Goal: Information Seeking & Learning: Check status

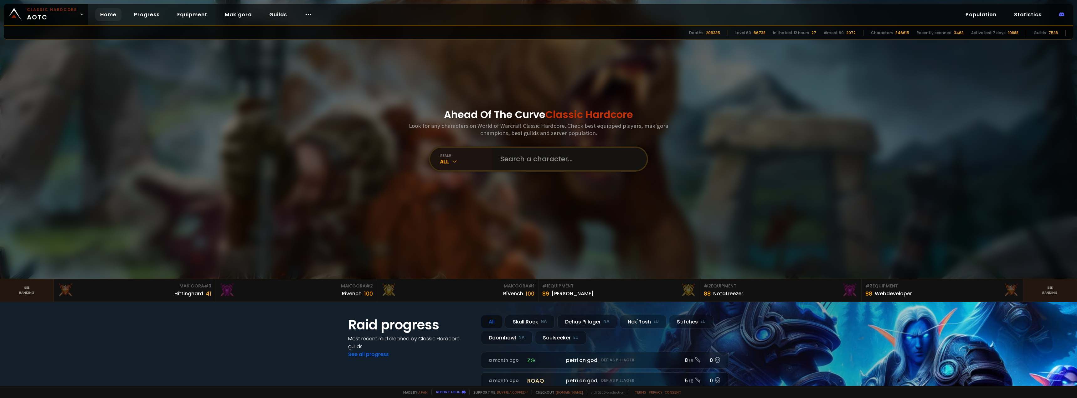
click at [533, 164] on input "text" at bounding box center [568, 159] width 143 height 23
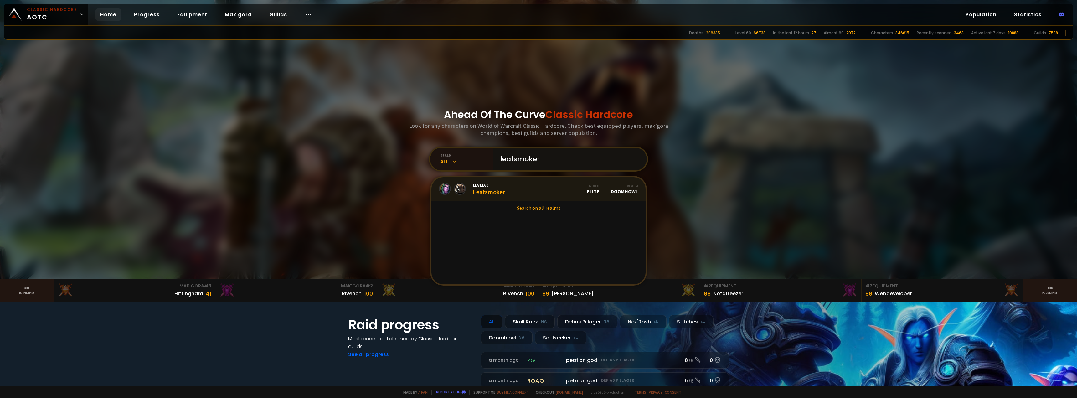
type input "leafsmoker"
click at [508, 192] on link "Level 60 Leafsmoker Guild Elite Realm Doomhowl" at bounding box center [538, 189] width 214 height 24
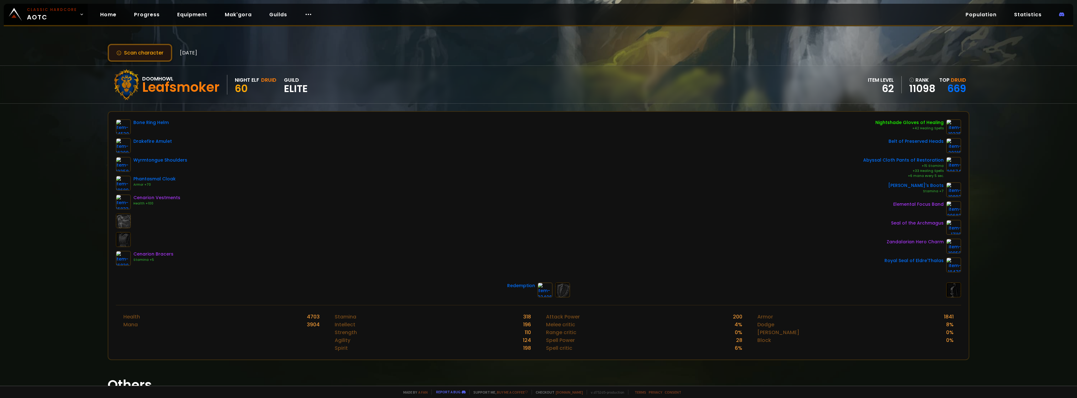
click at [139, 55] on button "Scan character" at bounding box center [140, 53] width 65 height 18
click at [143, 53] on button "Scan character" at bounding box center [140, 53] width 65 height 18
click at [142, 76] on div "Doomhowl" at bounding box center [180, 79] width 77 height 8
click at [138, 49] on button "Scan character" at bounding box center [140, 53] width 65 height 18
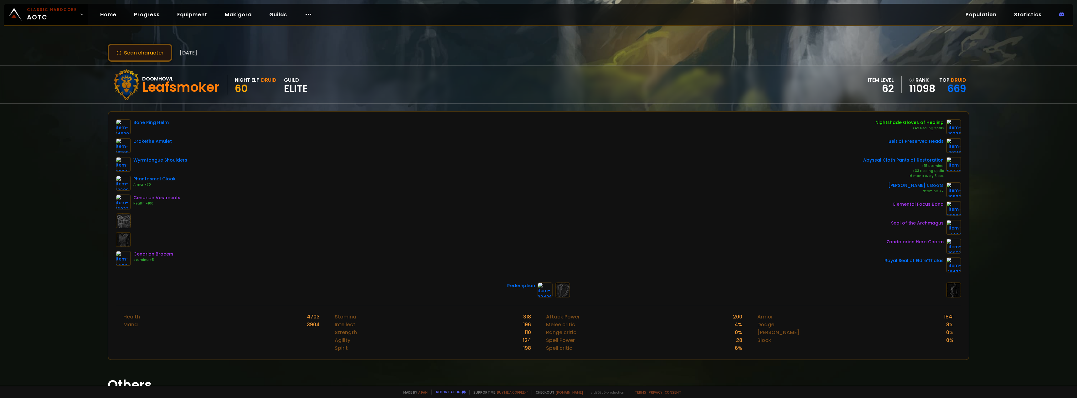
click at [143, 58] on button "Scan character" at bounding box center [140, 53] width 65 height 18
click at [144, 58] on button "Scan character" at bounding box center [140, 53] width 65 height 18
drag, startPoint x: 132, startPoint y: 49, endPoint x: 121, endPoint y: 83, distance: 35.7
click at [121, 83] on div at bounding box center [126, 84] width 31 height 31
click at [131, 82] on div at bounding box center [126, 84] width 31 height 31
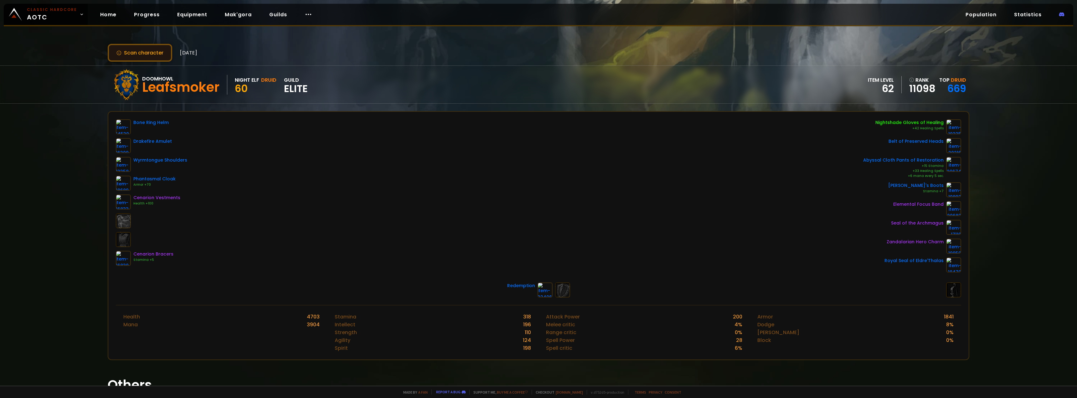
click at [131, 48] on button "Scan character" at bounding box center [140, 53] width 65 height 18
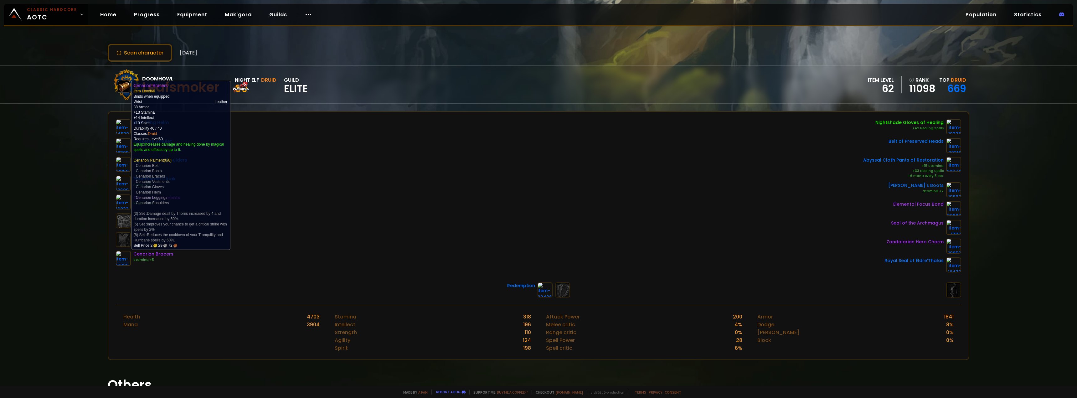
click at [128, 255] on img at bounding box center [123, 258] width 15 height 15
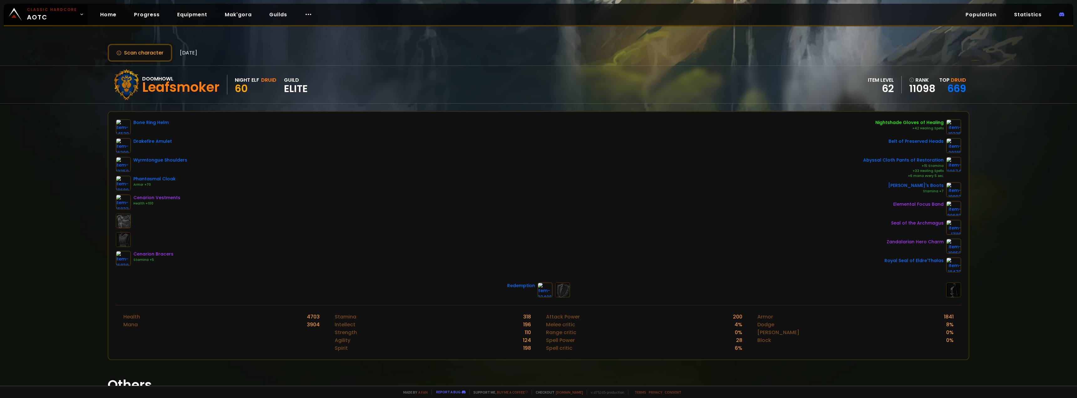
click at [88, 18] on div "Home Progress Equipment Mak'gora Guilds" at bounding box center [206, 14] width 237 height 20
click at [104, 18] on link "Home" at bounding box center [108, 14] width 26 height 13
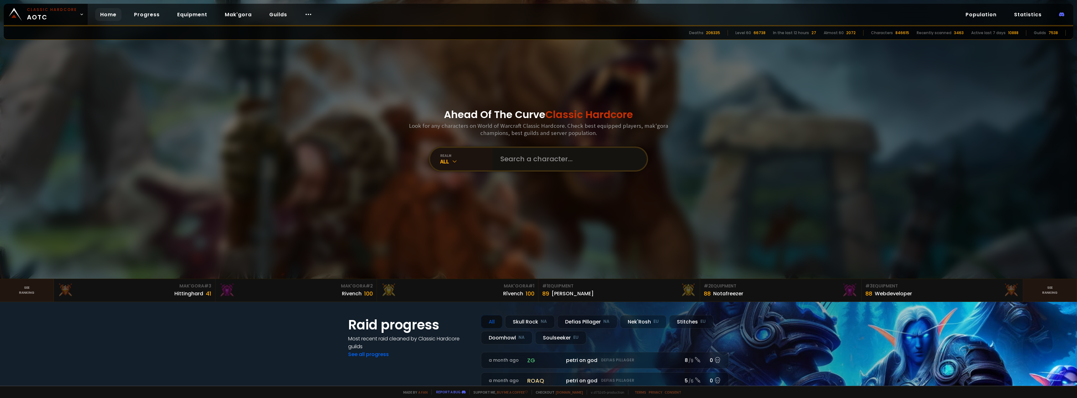
click at [551, 153] on input "text" at bounding box center [568, 159] width 143 height 23
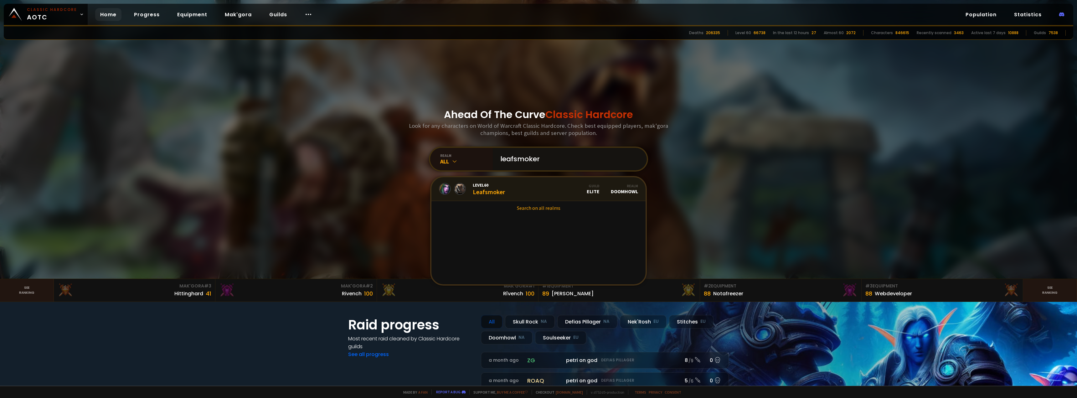
type input "leafsmoker"
click at [547, 199] on link "Level 60 Leafsmoker Guild Elite Realm Doomhowl" at bounding box center [538, 189] width 214 height 24
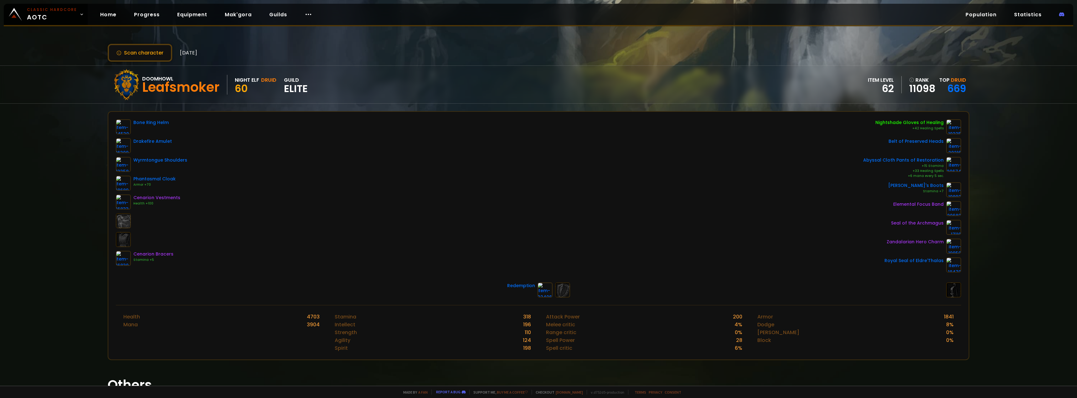
click at [137, 62] on div "Scan character 4 days ago Doomhowl Leafsmoker Night Elf Druid 60 guild Elite it…" at bounding box center [538, 193] width 1077 height 386
click at [141, 59] on button "Scan character" at bounding box center [140, 53] width 65 height 18
click at [142, 52] on button "Scan character" at bounding box center [140, 53] width 65 height 18
click at [152, 122] on div "Bone Ring Helm" at bounding box center [150, 122] width 35 height 7
click at [153, 50] on button "Scan character" at bounding box center [140, 53] width 65 height 18
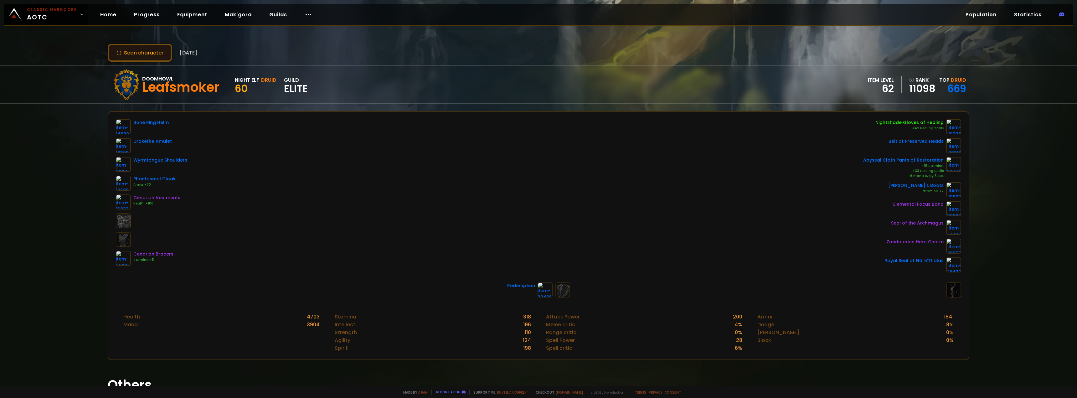
click at [153, 50] on button "Scan character" at bounding box center [140, 53] width 65 height 18
click at [120, 50] on icon at bounding box center [118, 52] width 5 height 5
click at [958, 93] on link "669" at bounding box center [956, 88] width 19 height 14
click at [127, 50] on button "Scan character" at bounding box center [140, 53] width 65 height 18
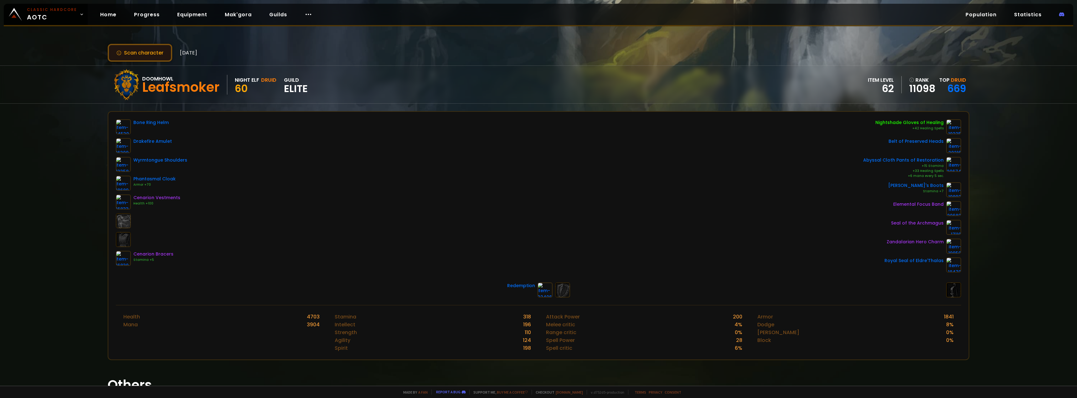
click at [127, 50] on button "Scan character" at bounding box center [140, 53] width 65 height 18
click at [113, 55] on button "Scan character" at bounding box center [140, 53] width 65 height 18
click at [137, 87] on div at bounding box center [126, 84] width 31 height 31
click at [49, 8] on small "Classic Hardcore" at bounding box center [52, 10] width 50 height 6
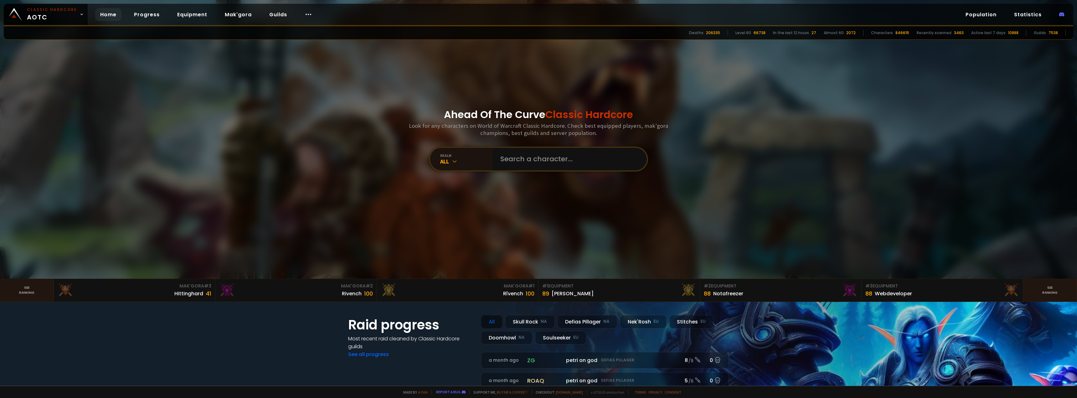
click at [107, 16] on link "Home" at bounding box center [108, 14] width 26 height 13
click at [526, 164] on input "text" at bounding box center [568, 159] width 143 height 23
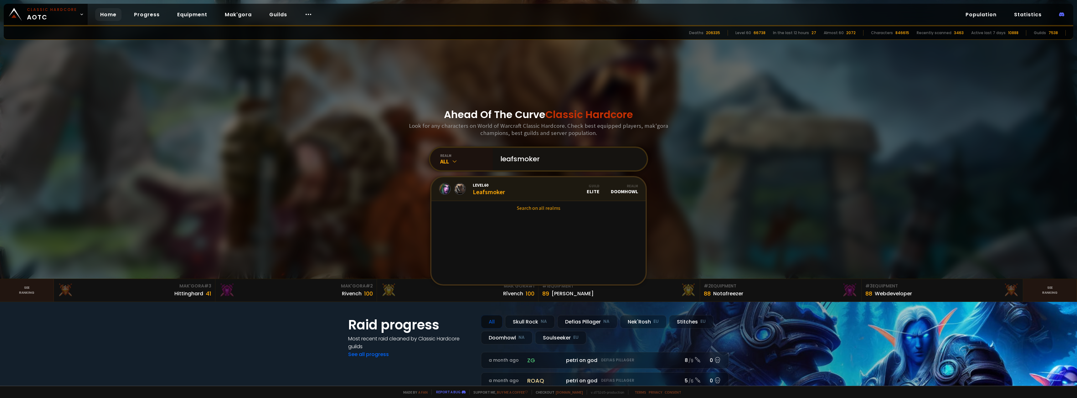
type input "leafsmoker"
click at [628, 192] on div "Realm Doomhowl" at bounding box center [624, 188] width 27 height 11
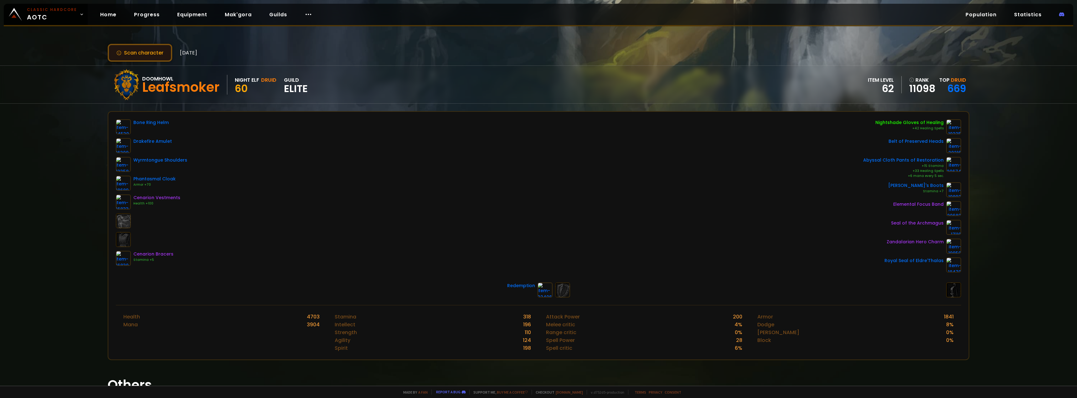
click at [123, 45] on button "Scan character" at bounding box center [140, 53] width 65 height 18
click at [957, 79] on span "Druid" at bounding box center [958, 79] width 15 height 7
click at [952, 85] on link "669" at bounding box center [956, 88] width 19 height 14
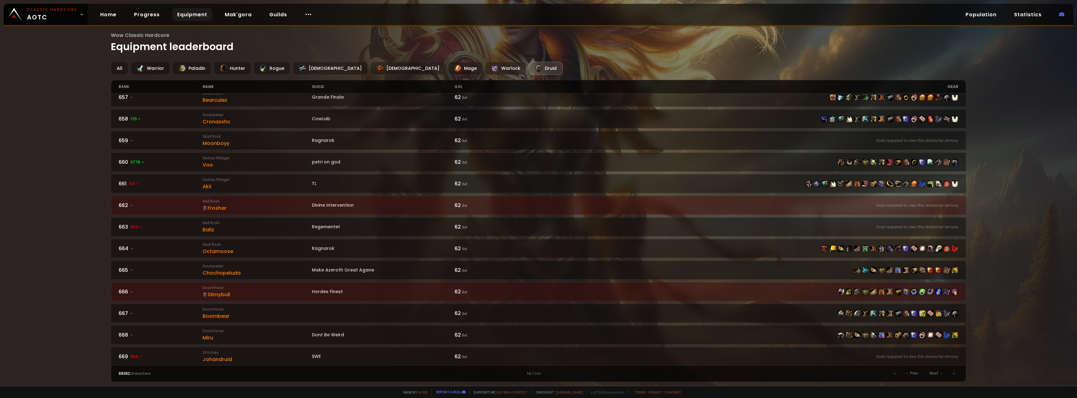
scroll to position [250, 0]
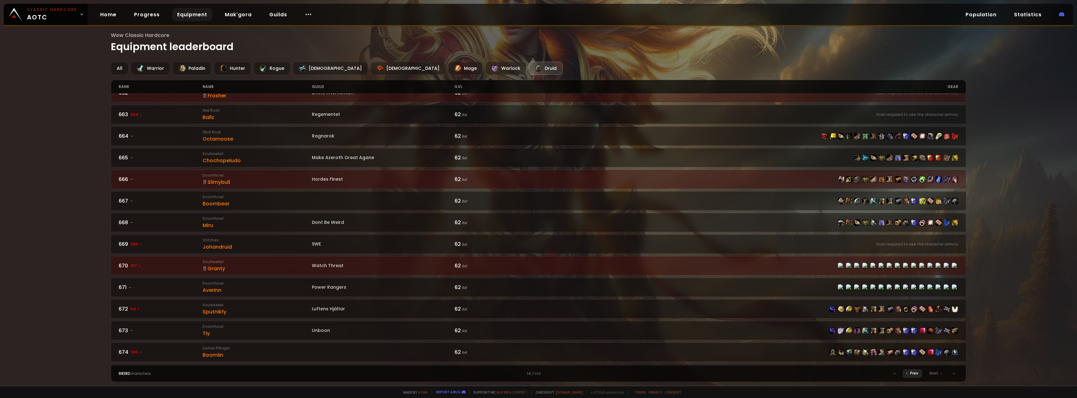
click at [912, 376] on span "Prev" at bounding box center [914, 373] width 8 height 6
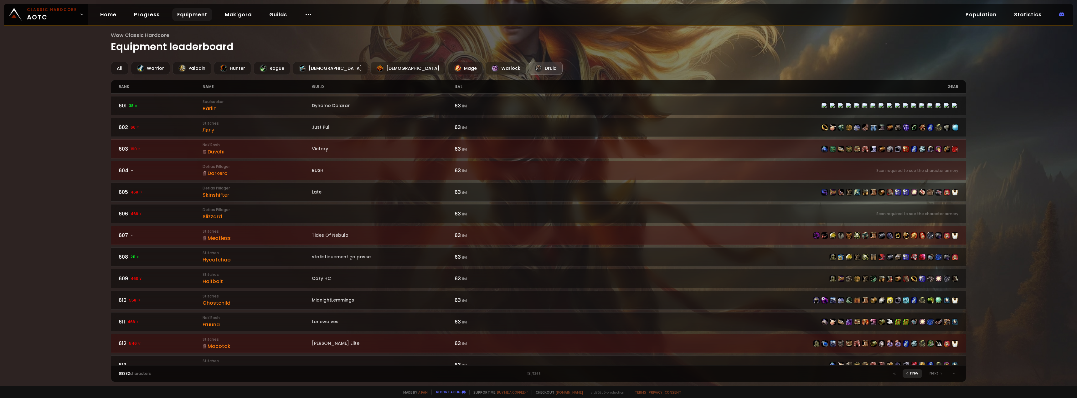
click at [911, 374] on span "Prev" at bounding box center [914, 373] width 8 height 6
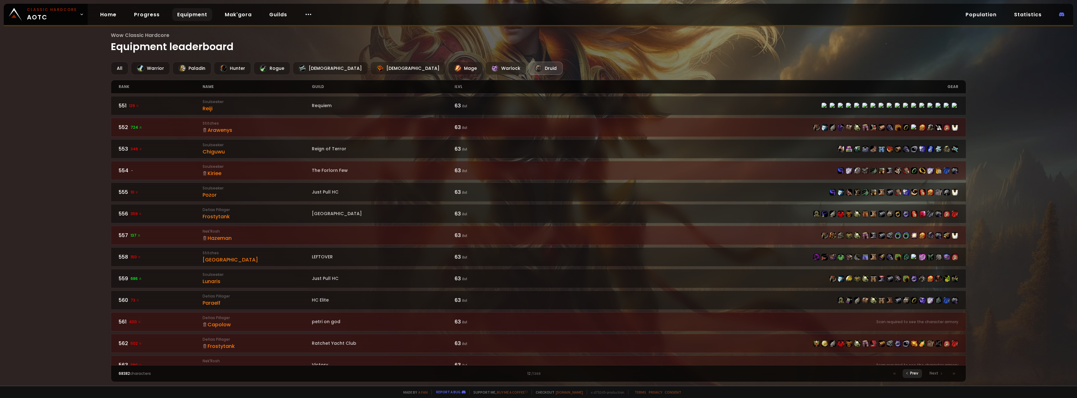
click at [911, 374] on span "Prev" at bounding box center [914, 373] width 8 height 6
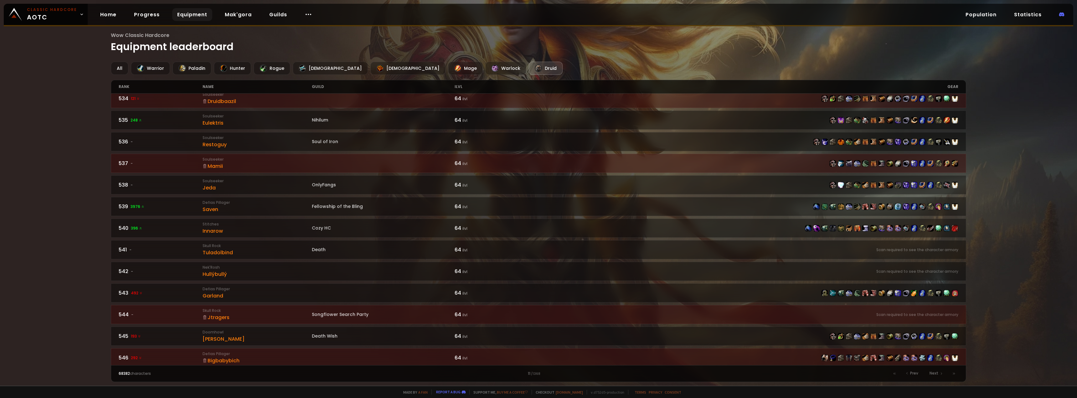
scroll to position [811, 0]
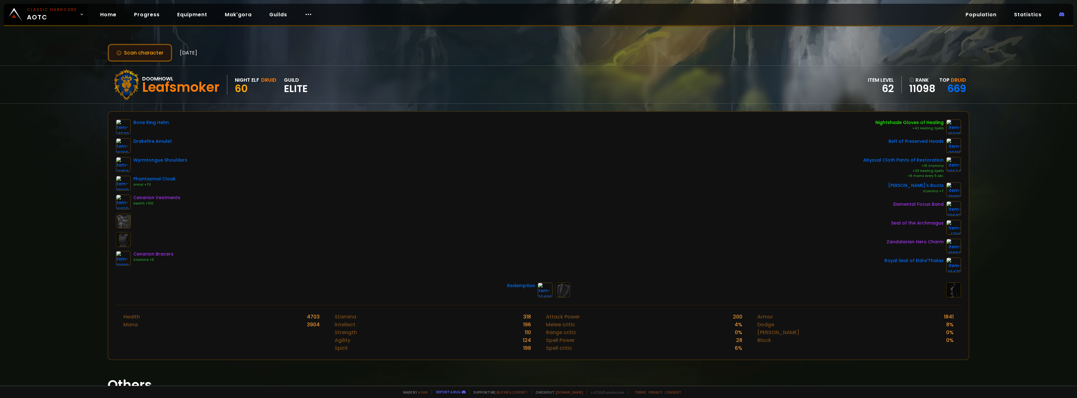
click at [155, 58] on button "Scan character" at bounding box center [140, 53] width 65 height 18
click at [155, 56] on button "Scan character" at bounding box center [140, 53] width 65 height 18
click at [118, 51] on icon at bounding box center [118, 52] width 5 height 5
click at [151, 51] on button "Scan character" at bounding box center [140, 53] width 65 height 18
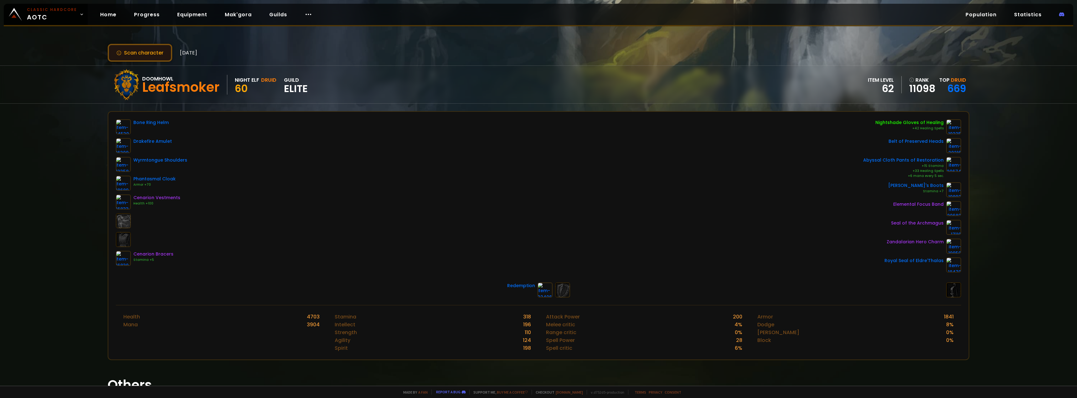
click at [151, 51] on button "Scan character" at bounding box center [140, 53] width 65 height 18
click at [121, 54] on button "Scan character" at bounding box center [140, 53] width 65 height 18
click at [119, 54] on icon at bounding box center [118, 52] width 5 height 5
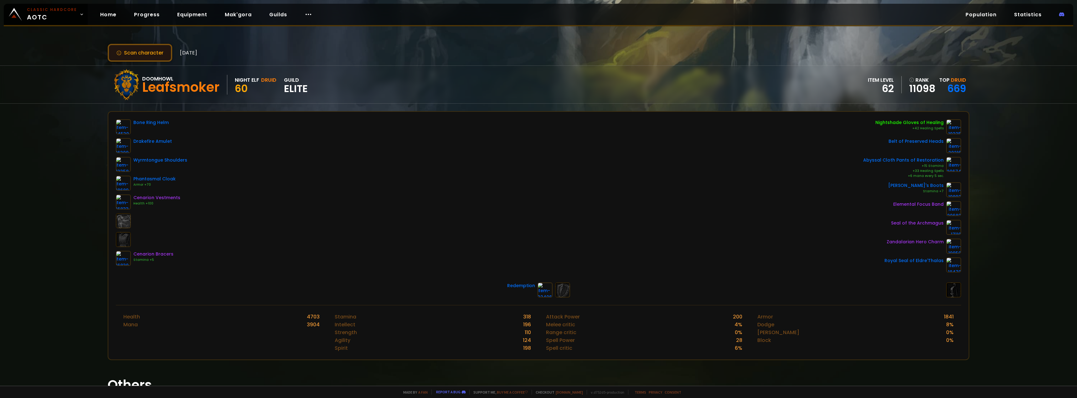
click at [133, 51] on button "Scan character" at bounding box center [140, 53] width 65 height 18
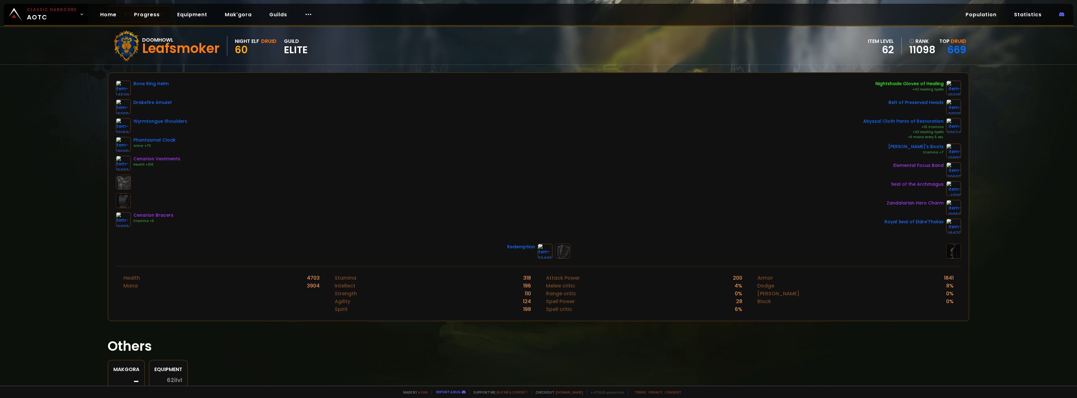
scroll to position [74, 0]
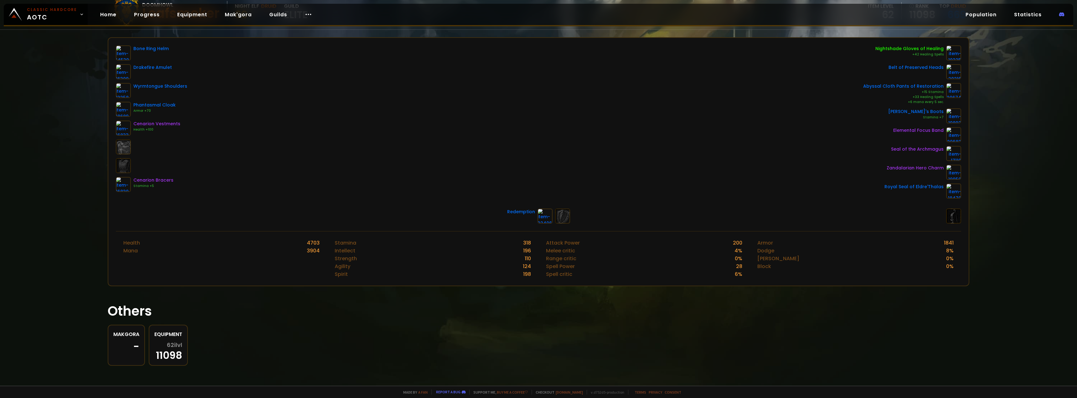
click at [165, 358] on div "62 ilvl 11098" at bounding box center [168, 351] width 28 height 18
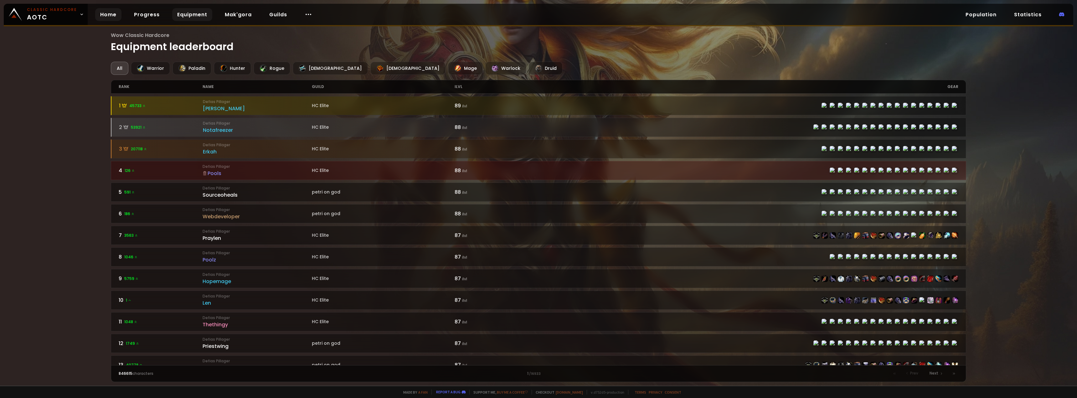
click at [112, 15] on link "Home" at bounding box center [108, 14] width 26 height 13
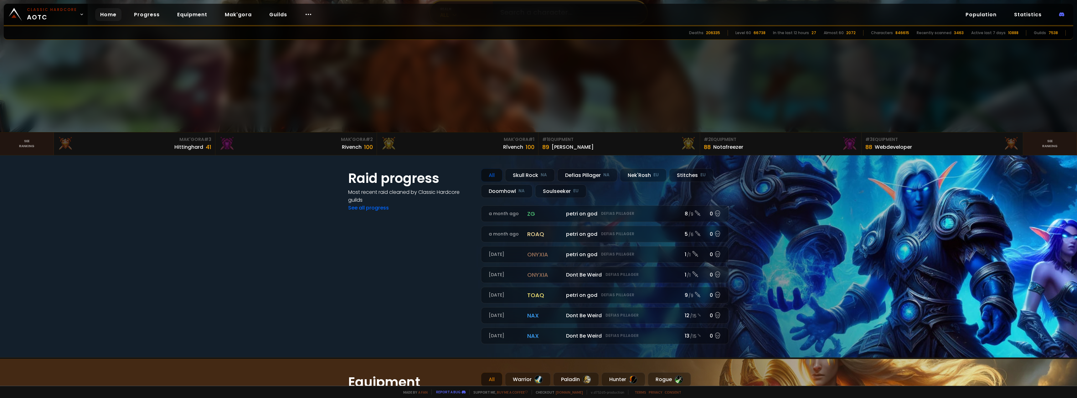
scroll to position [219, 0]
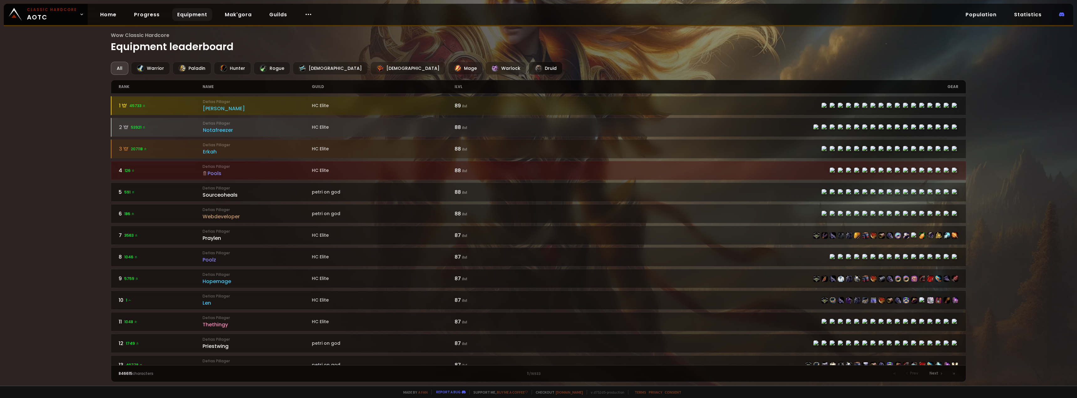
click at [529, 67] on div "Druid" at bounding box center [546, 68] width 34 height 13
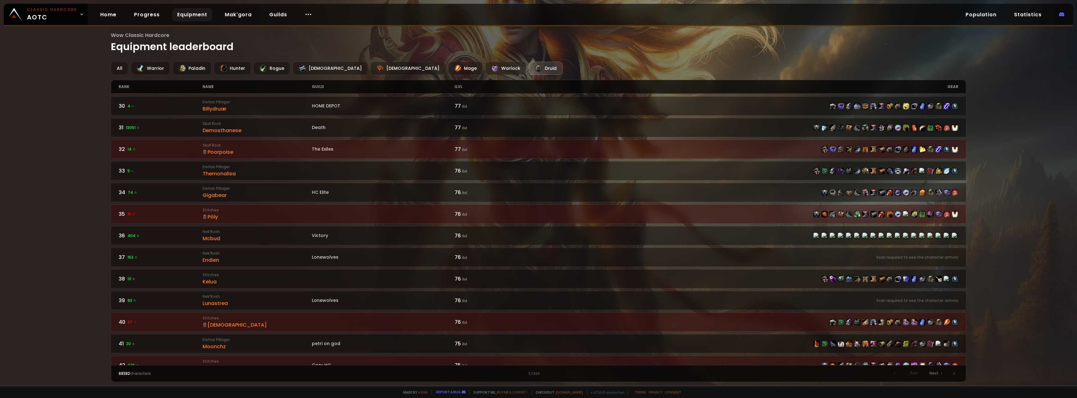
scroll to position [811, 0]
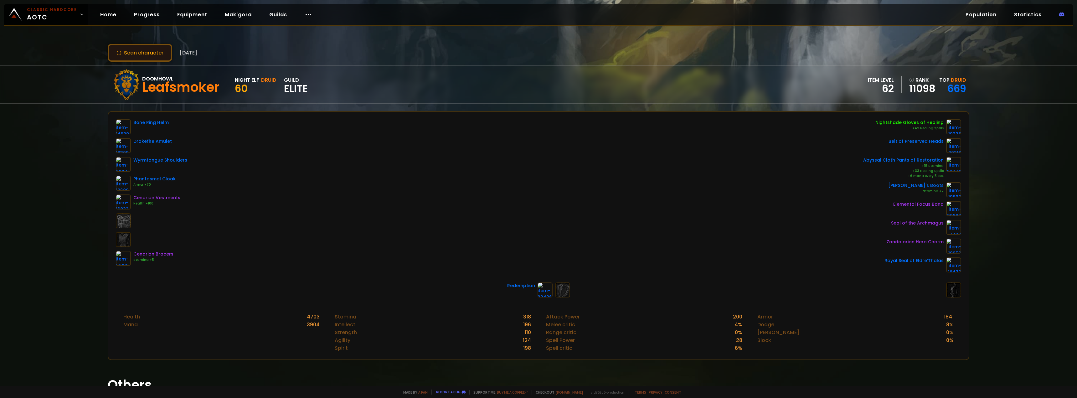
click at [128, 56] on button "Scan character" at bounding box center [140, 53] width 65 height 18
click at [129, 58] on button "Scan character" at bounding box center [140, 53] width 65 height 18
click at [136, 52] on button "Scan character" at bounding box center [140, 53] width 65 height 18
click at [137, 52] on button "Scan character" at bounding box center [140, 53] width 65 height 18
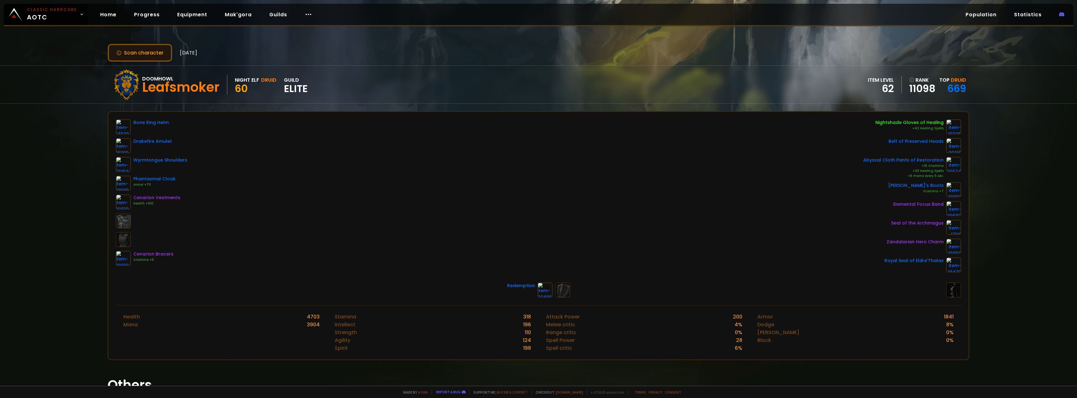
click at [137, 52] on button "Scan character" at bounding box center [140, 53] width 65 height 18
click at [118, 53] on icon at bounding box center [118, 52] width 5 height 5
click at [143, 55] on button "Scan character" at bounding box center [140, 53] width 65 height 18
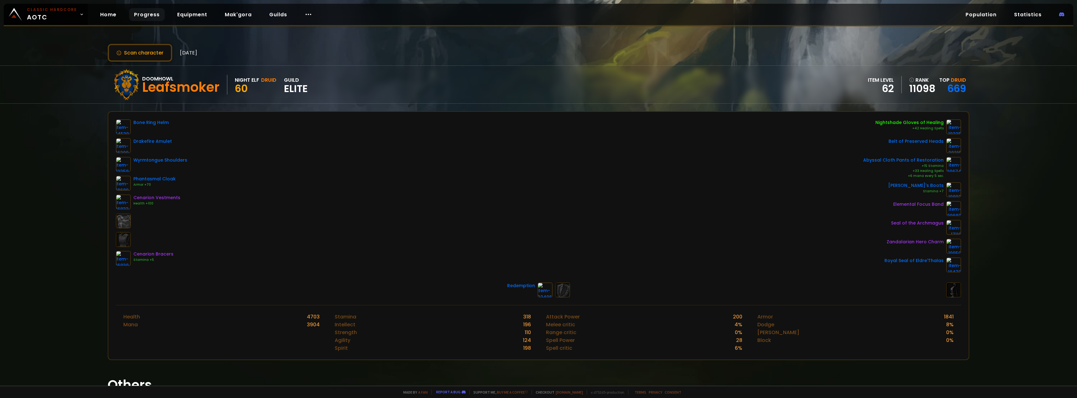
click at [145, 21] on link "Progress" at bounding box center [147, 14] width 36 height 13
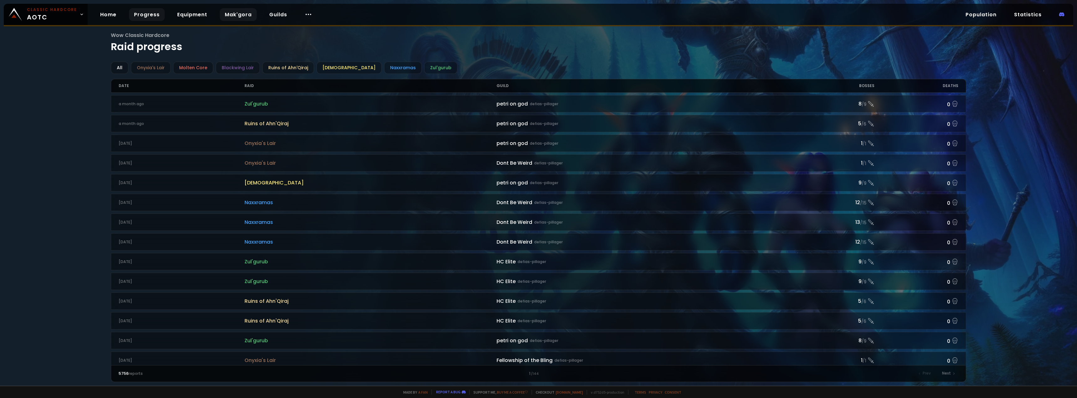
click at [224, 14] on link "Mak'gora" at bounding box center [238, 14] width 37 height 13
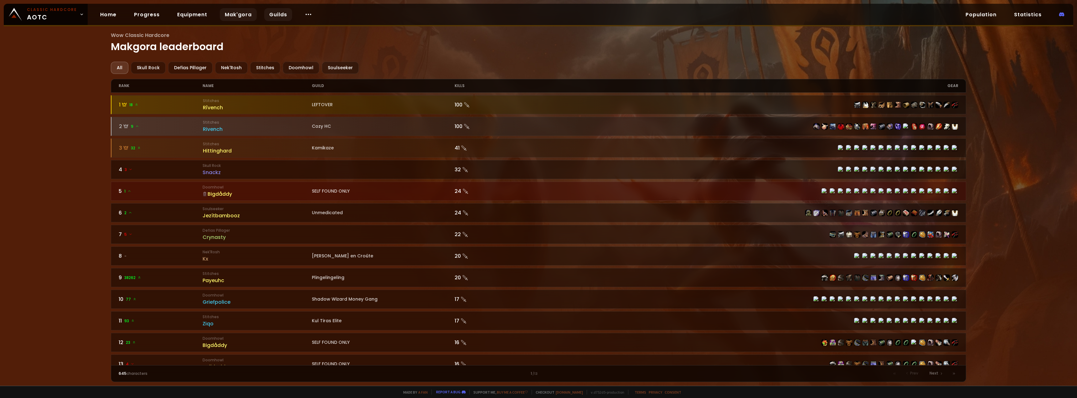
click at [271, 17] on link "Guilds" at bounding box center [278, 14] width 28 height 13
